Goal: Find specific page/section: Find specific page/section

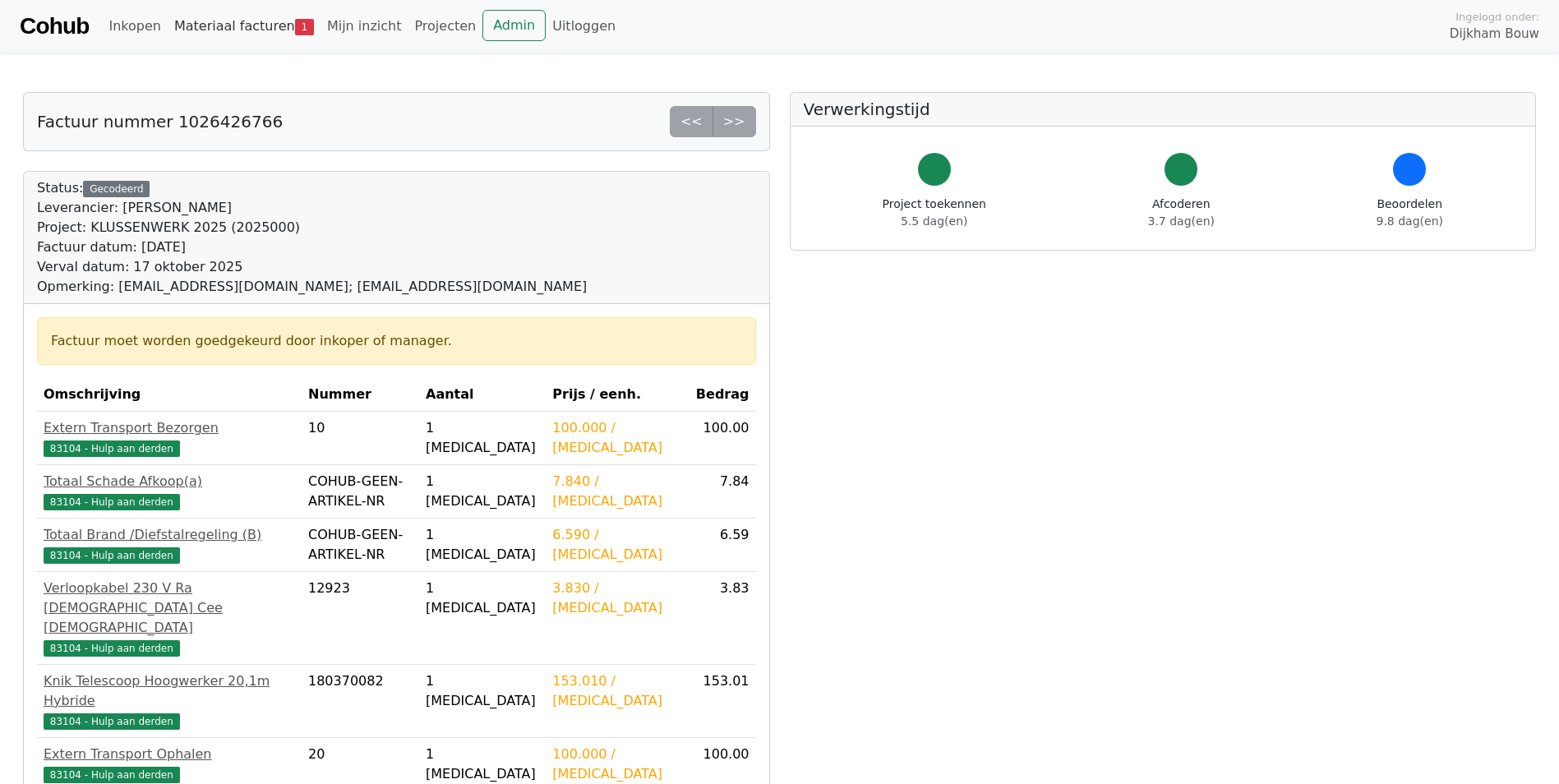
click at [247, 23] on link "Materiaal facturen 1" at bounding box center [244, 26] width 153 height 33
